Goal: Task Accomplishment & Management: Manage account settings

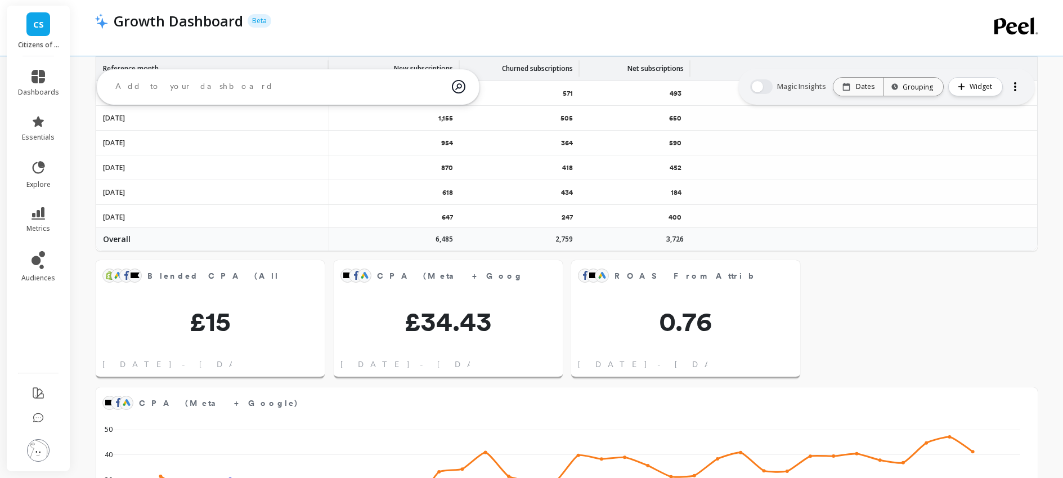
scroll to position [435, 0]
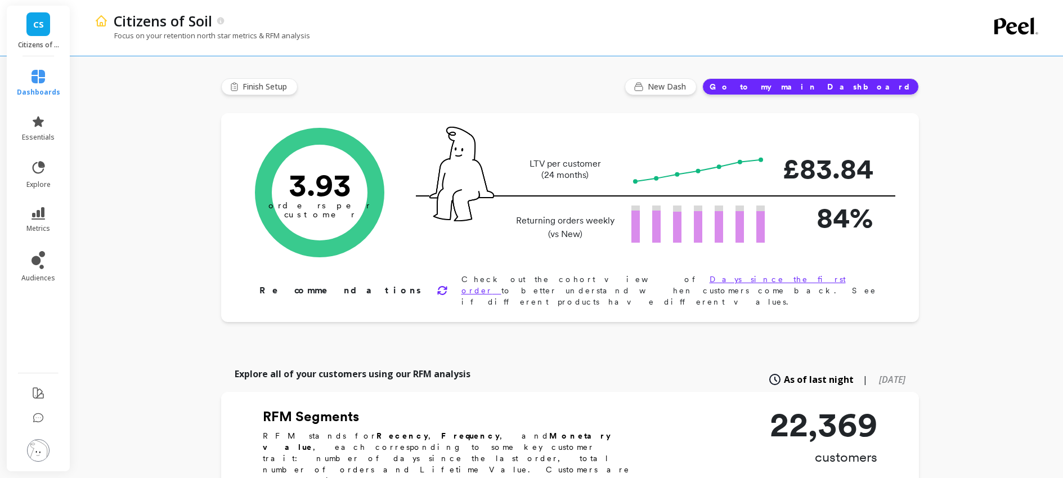
click at [41, 456] on img at bounding box center [38, 450] width 23 height 23
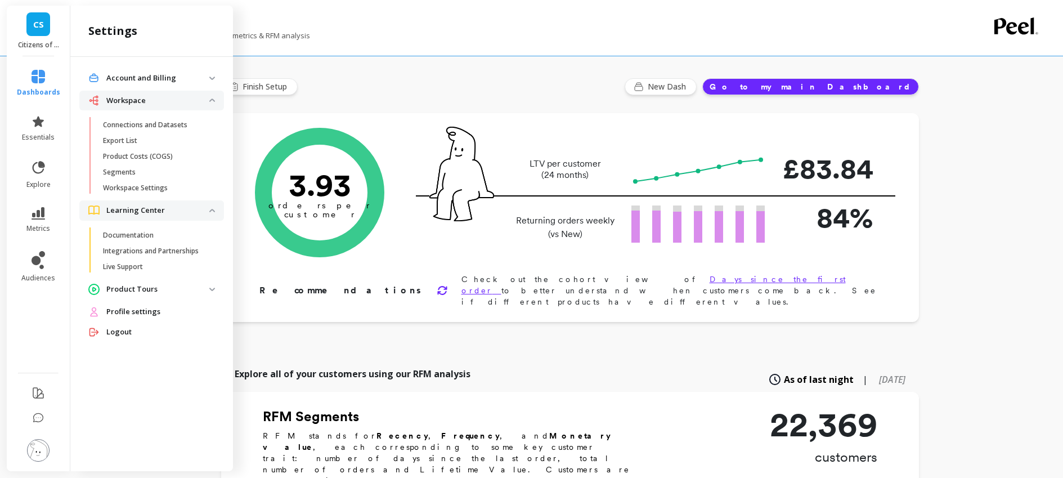
click at [146, 77] on p "Account and Billing" at bounding box center [157, 78] width 103 height 11
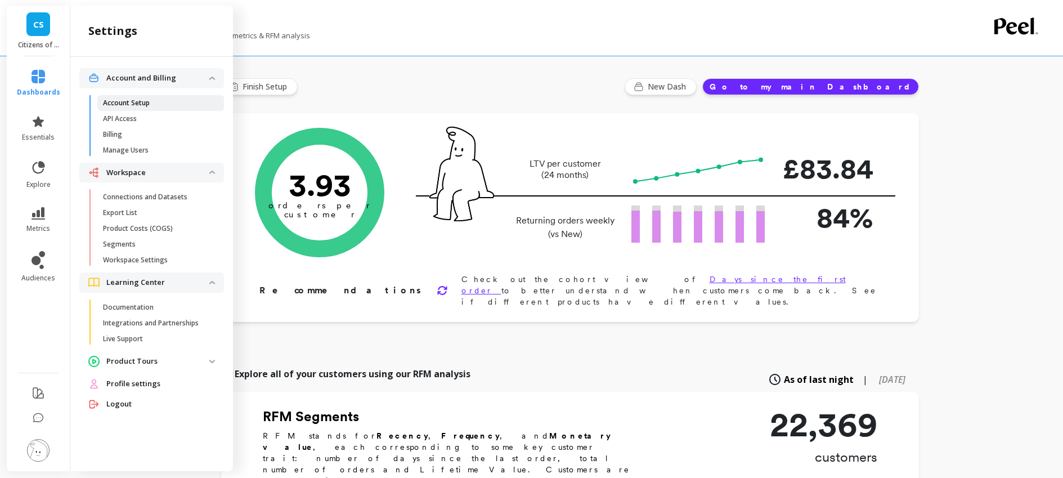
click at [143, 98] on p "Account Setup" at bounding box center [126, 102] width 47 height 9
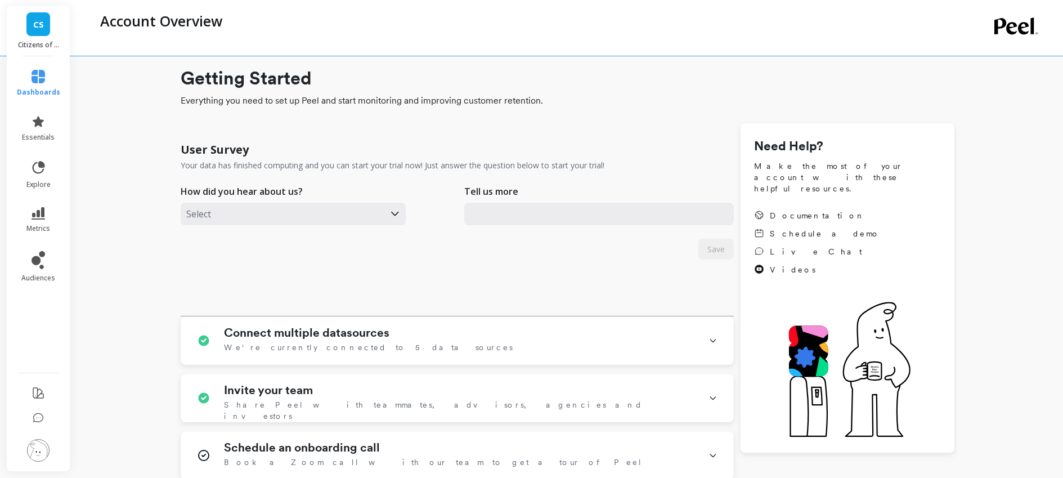
click at [32, 19] on link "CS" at bounding box center [38, 24] width 24 height 24
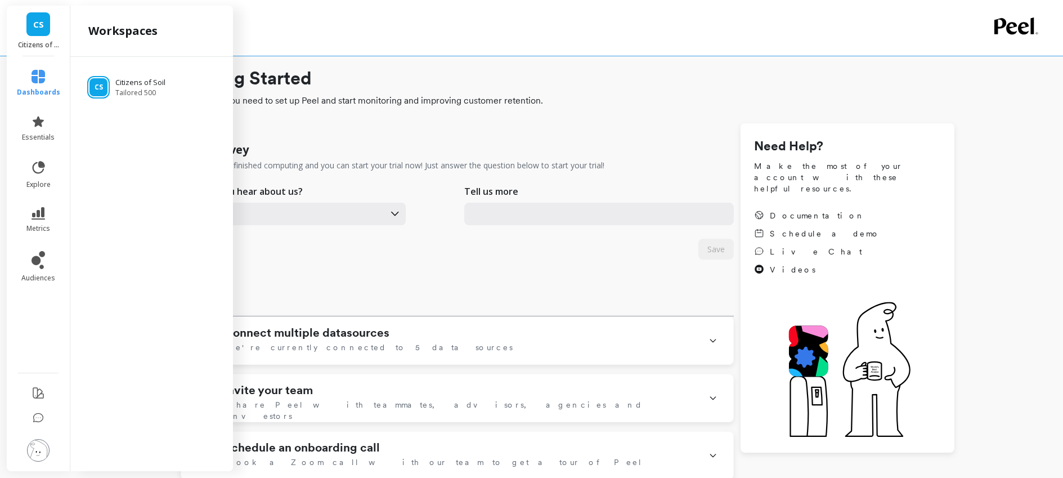
drag, startPoint x: 34, startPoint y: 435, endPoint x: 35, endPoint y: 443, distance: 7.4
click at [34, 435] on li at bounding box center [39, 451] width 66 height 40
click at [41, 447] on img at bounding box center [38, 450] width 23 height 23
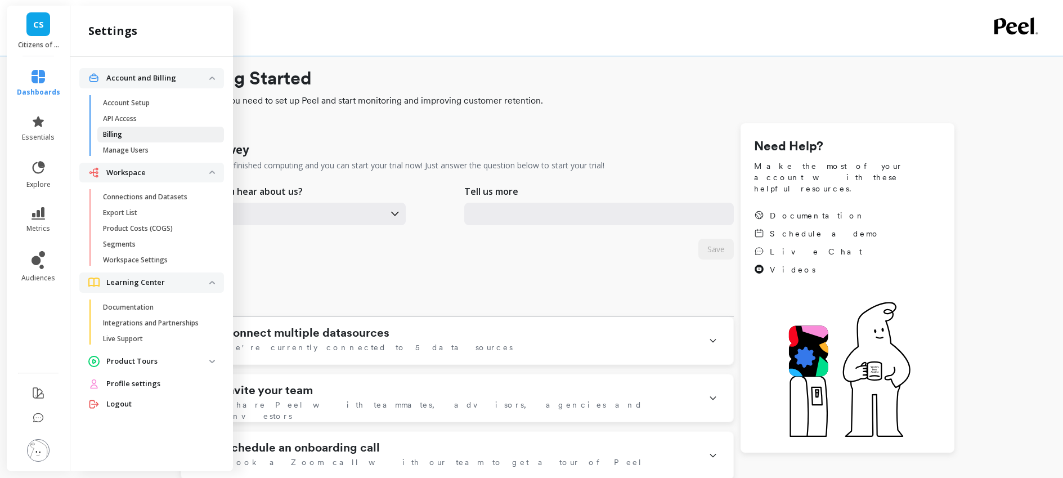
click at [169, 127] on link "Billing" at bounding box center [160, 135] width 127 height 16
